Goal: Information Seeking & Learning: Learn about a topic

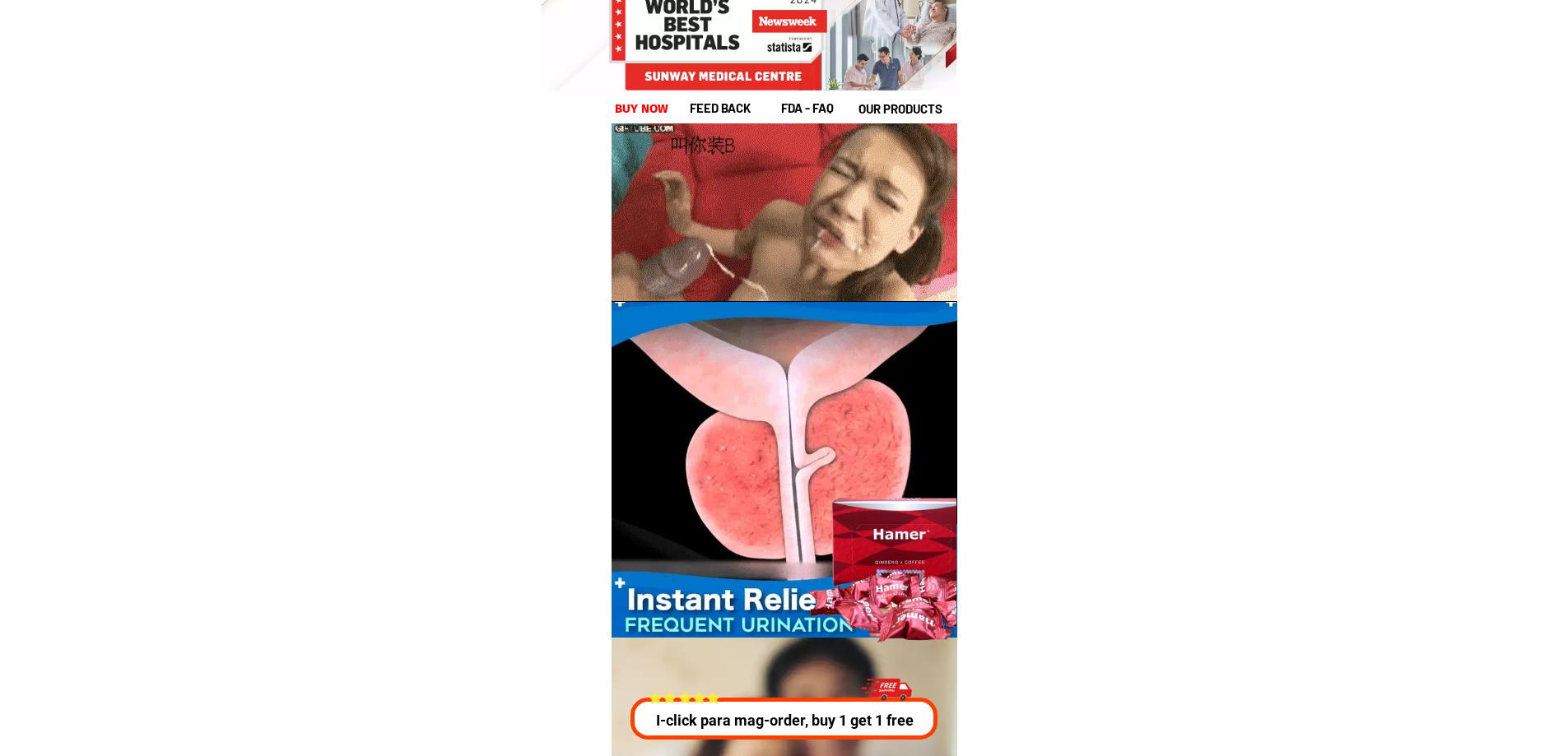
scroll to position [4031, 0]
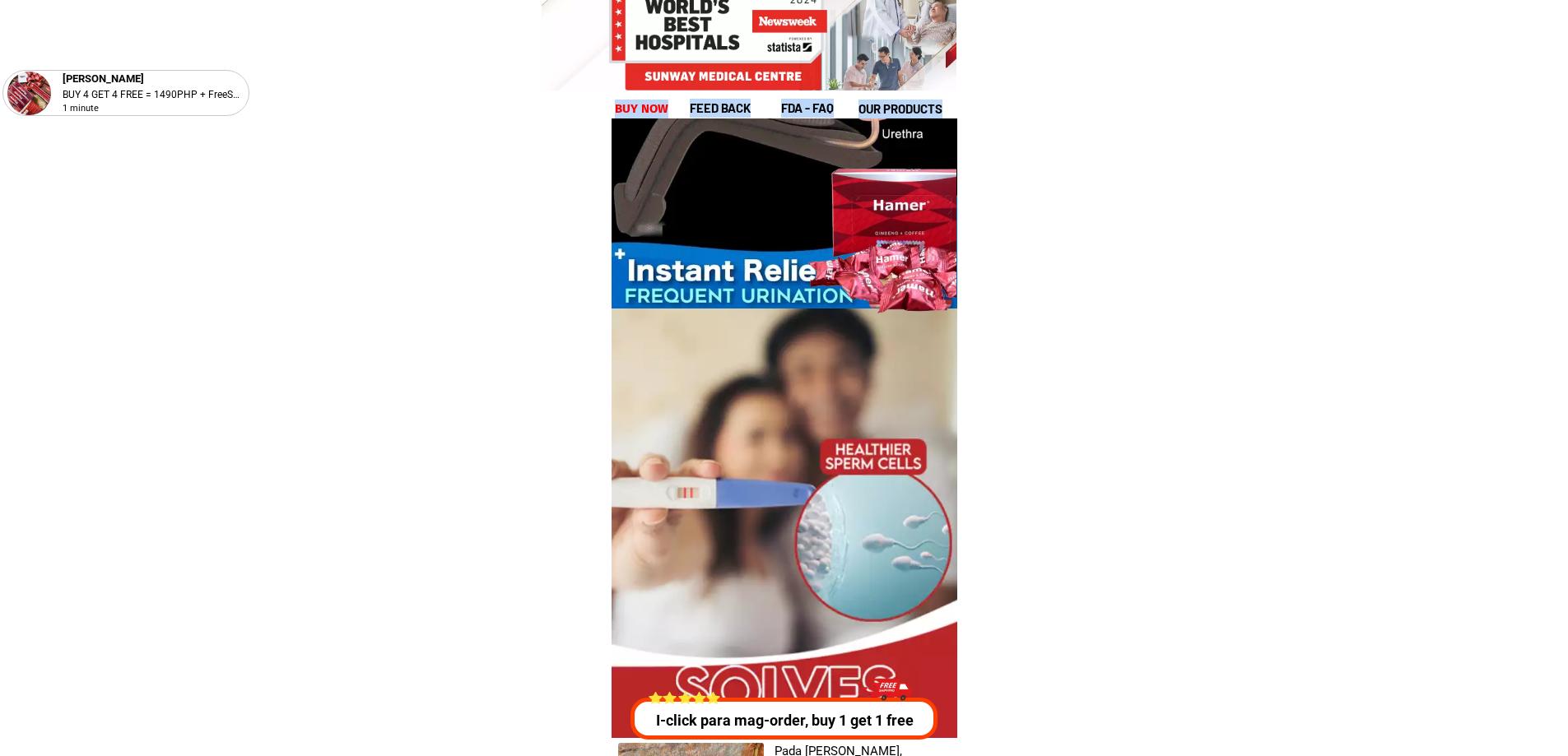
drag, startPoint x: 692, startPoint y: 104, endPoint x: 596, endPoint y: 133, distance: 100.3
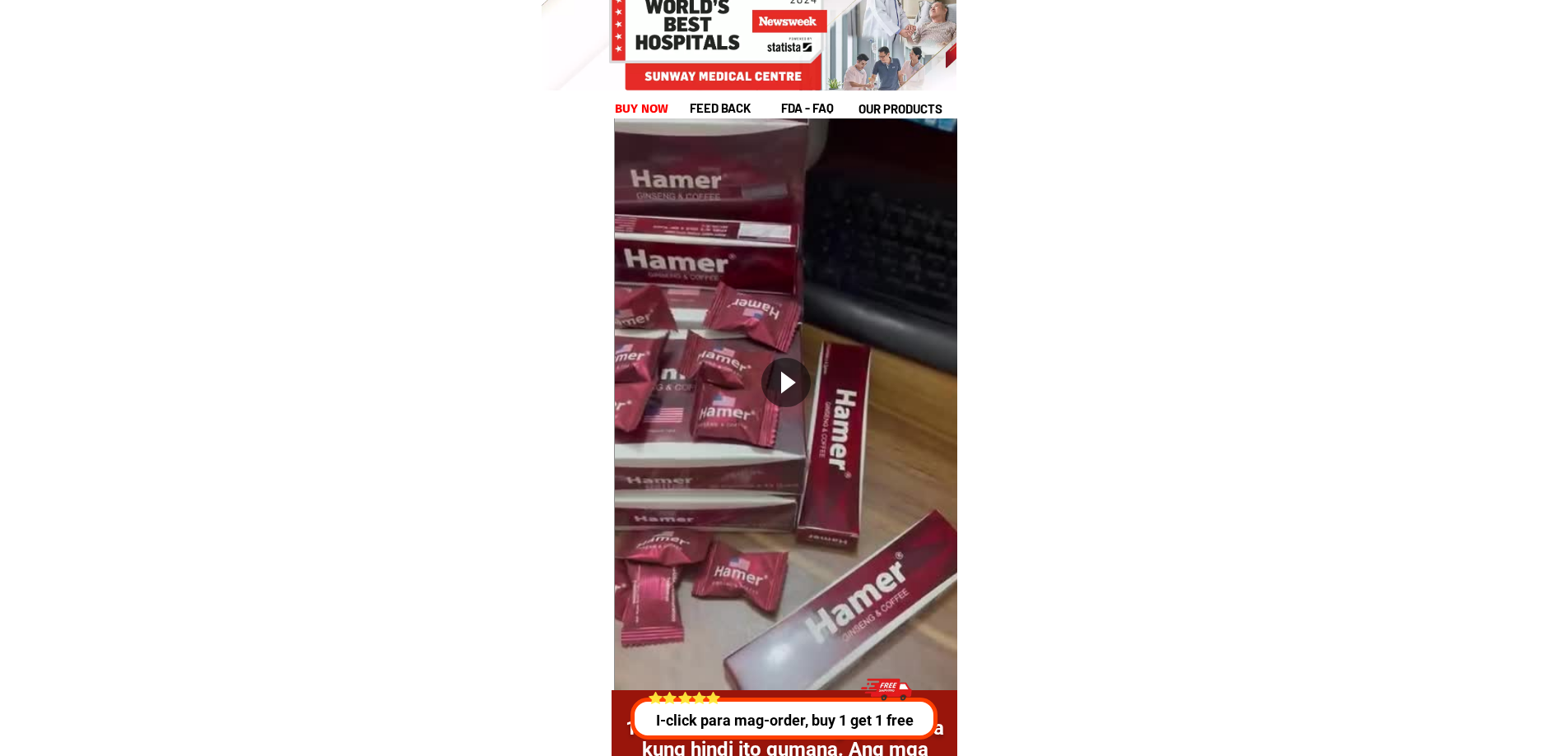
scroll to position [31838, 0]
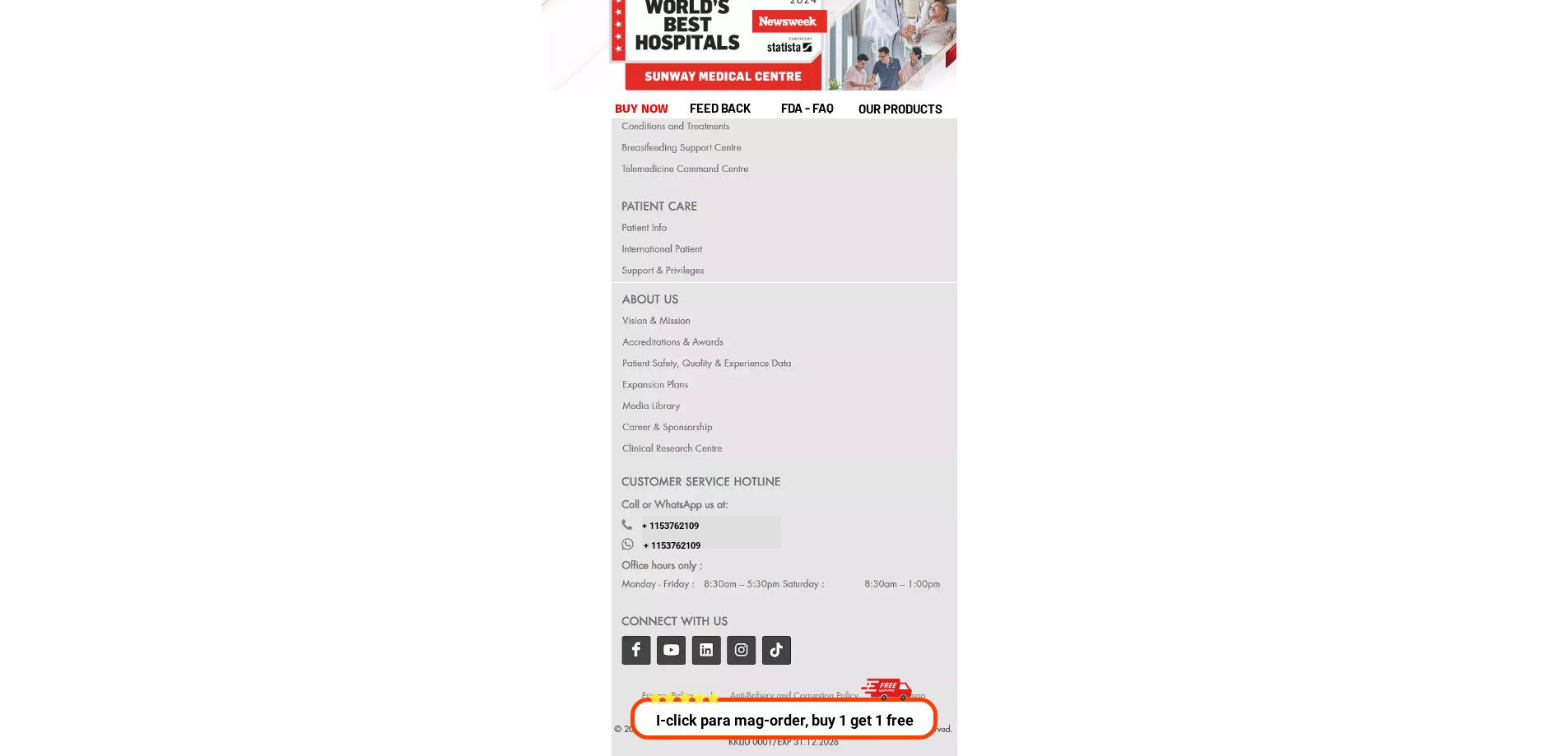
drag, startPoint x: 638, startPoint y: 324, endPoint x: 671, endPoint y: 320, distance: 33.2
click at [665, 323] on div at bounding box center [784, 370] width 346 height 174
click at [676, 320] on div at bounding box center [784, 370] width 346 height 174
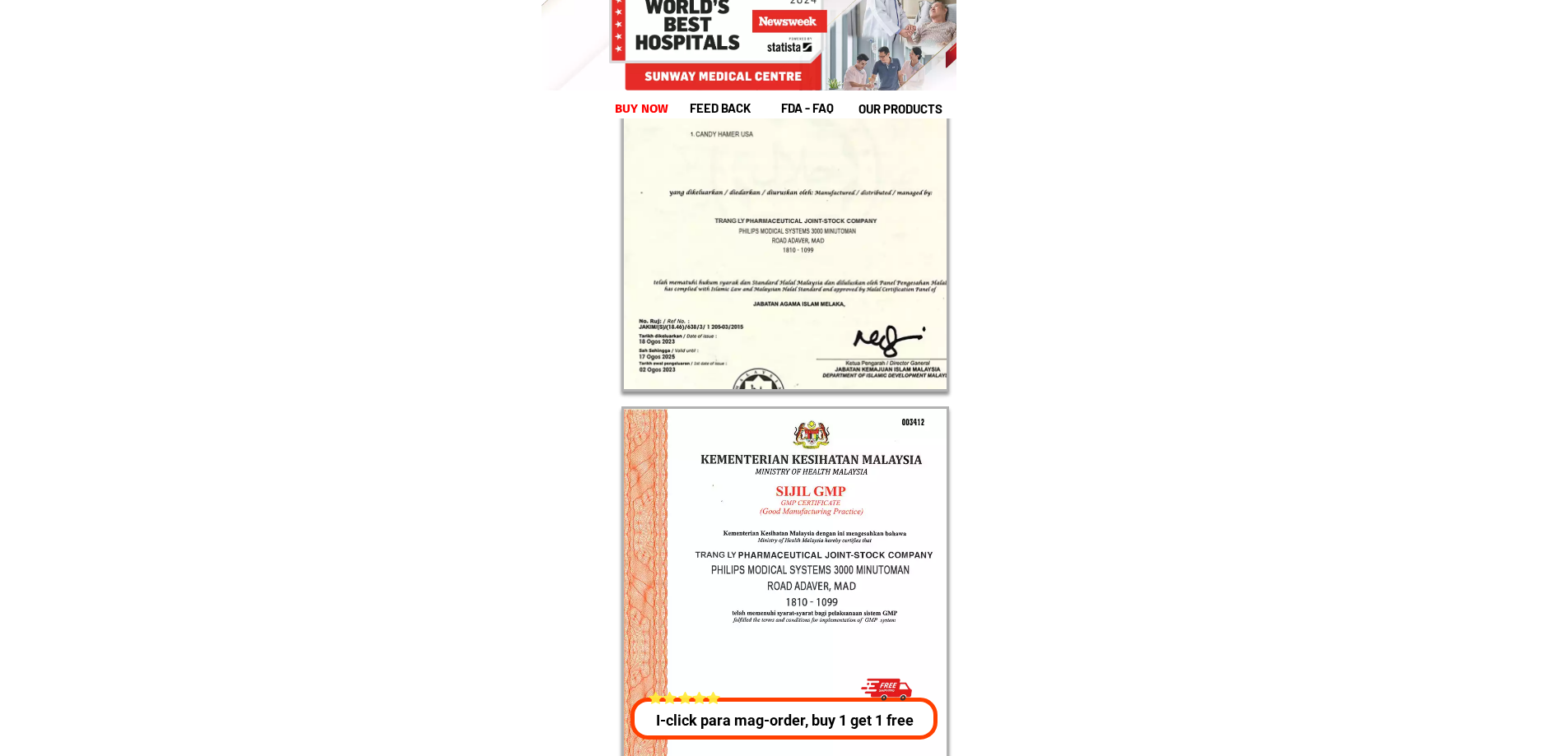
scroll to position [30357, 0]
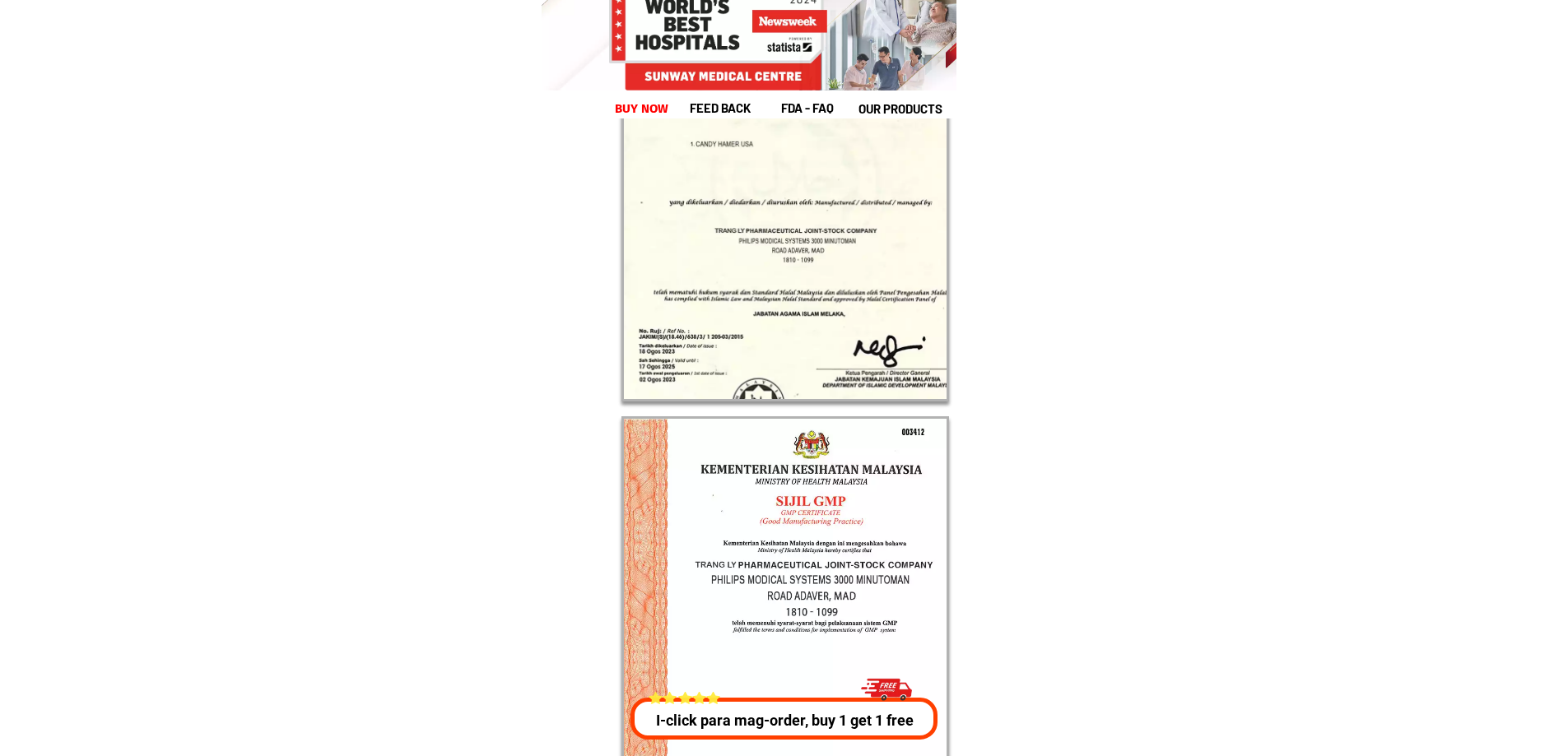
drag, startPoint x: 883, startPoint y: 592, endPoint x: 958, endPoint y: 600, distance: 75.4
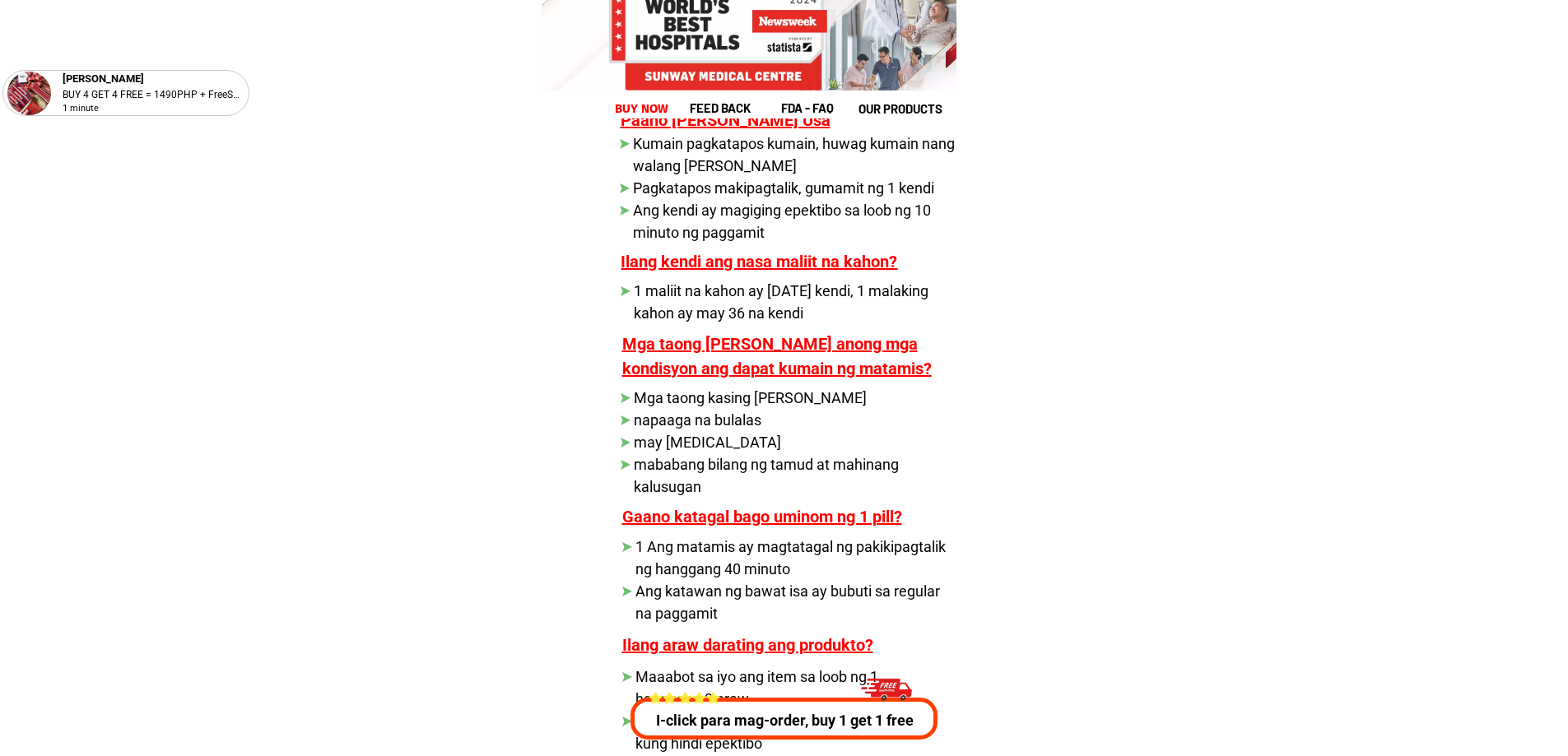
scroll to position [28136, 0]
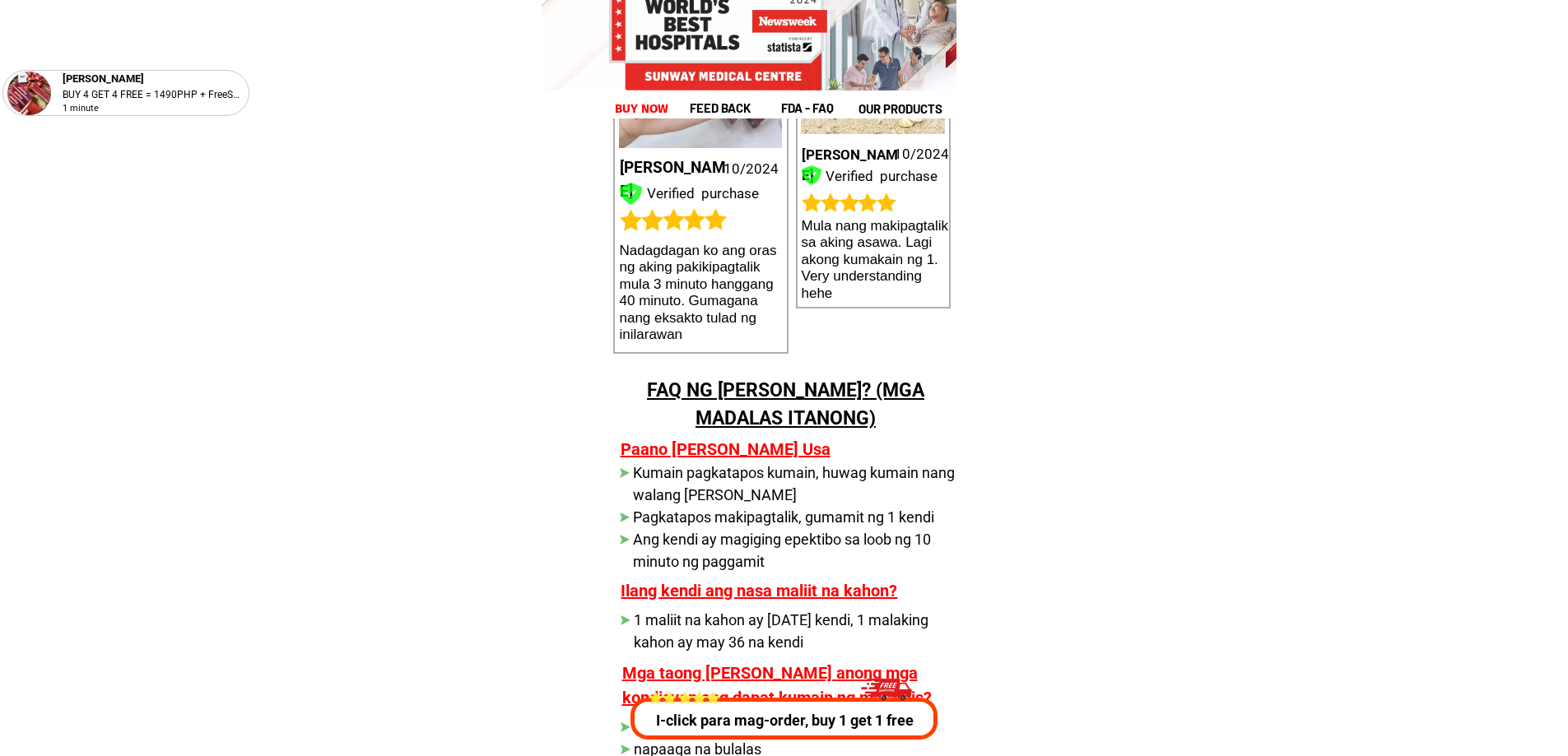
drag, startPoint x: 709, startPoint y: 490, endPoint x: 880, endPoint y: 492, distance: 171.0
click at [876, 492] on li "Kumain pagkatapos kumain, huwag kumain nang walang [PERSON_NAME]" at bounding box center [787, 484] width 335 height 44
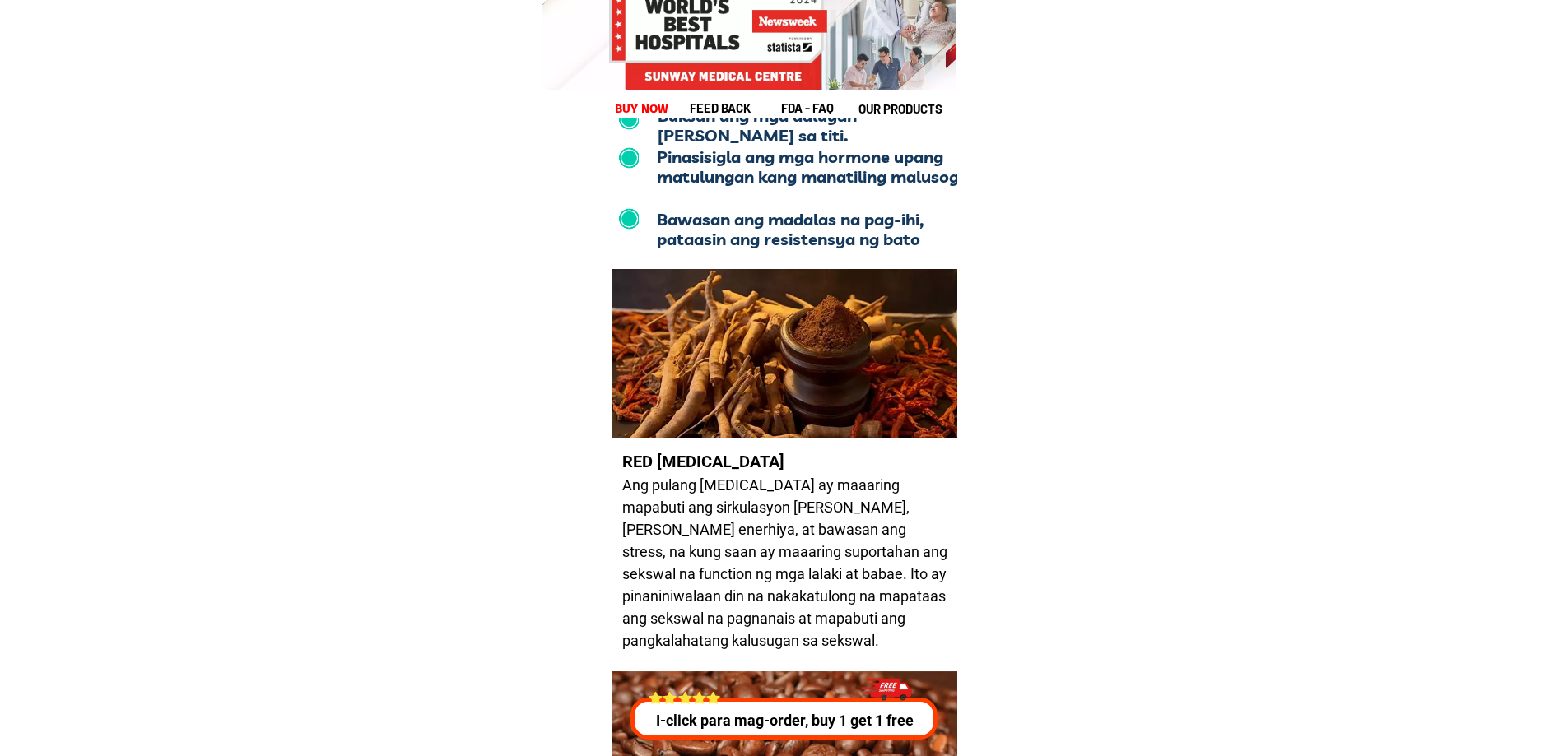
scroll to position [15303, 0]
